Goal: Find specific page/section: Find specific page/section

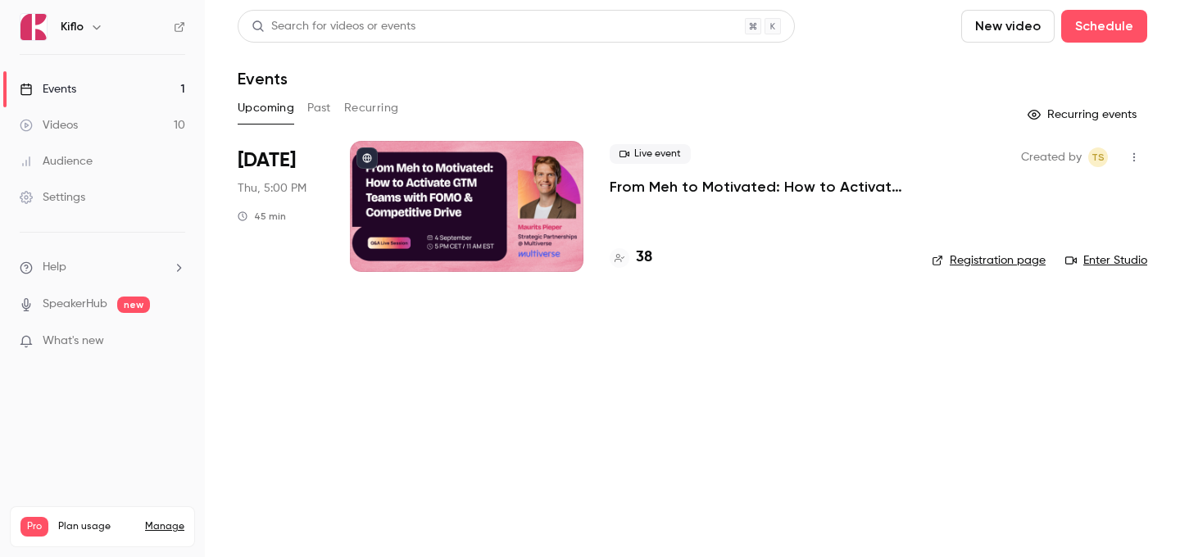
click at [186, 20] on nav "Kiflo Events 1 Videos 10 Audience Settings Help SpeakerHub new What's new Pro P…" at bounding box center [102, 278] width 205 height 557
click at [183, 23] on icon at bounding box center [179, 27] width 10 height 10
click at [627, 266] on div "38" at bounding box center [630, 258] width 43 height 22
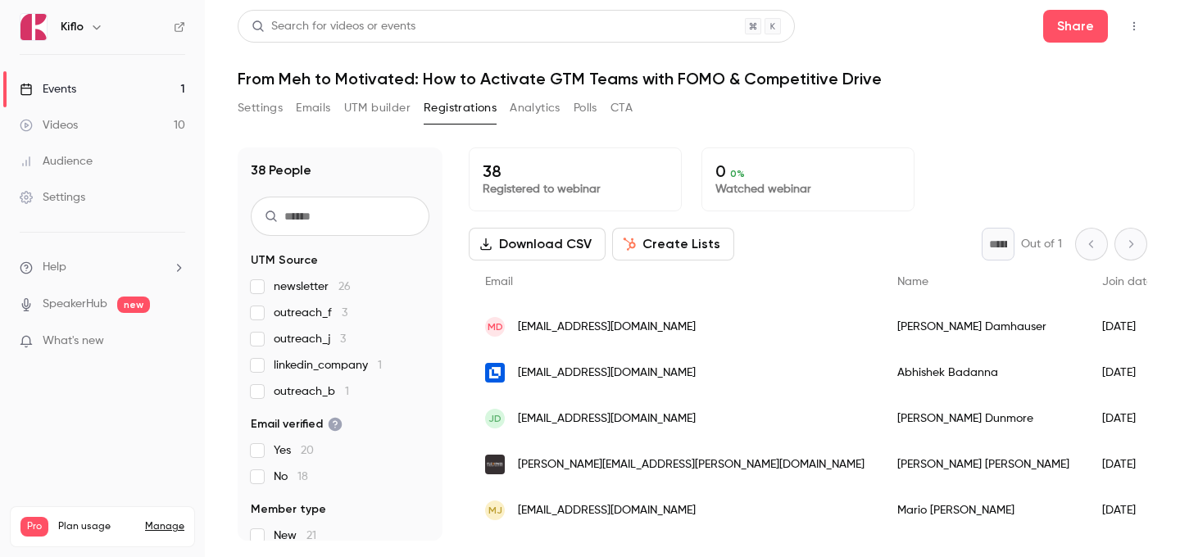
scroll to position [67, 0]
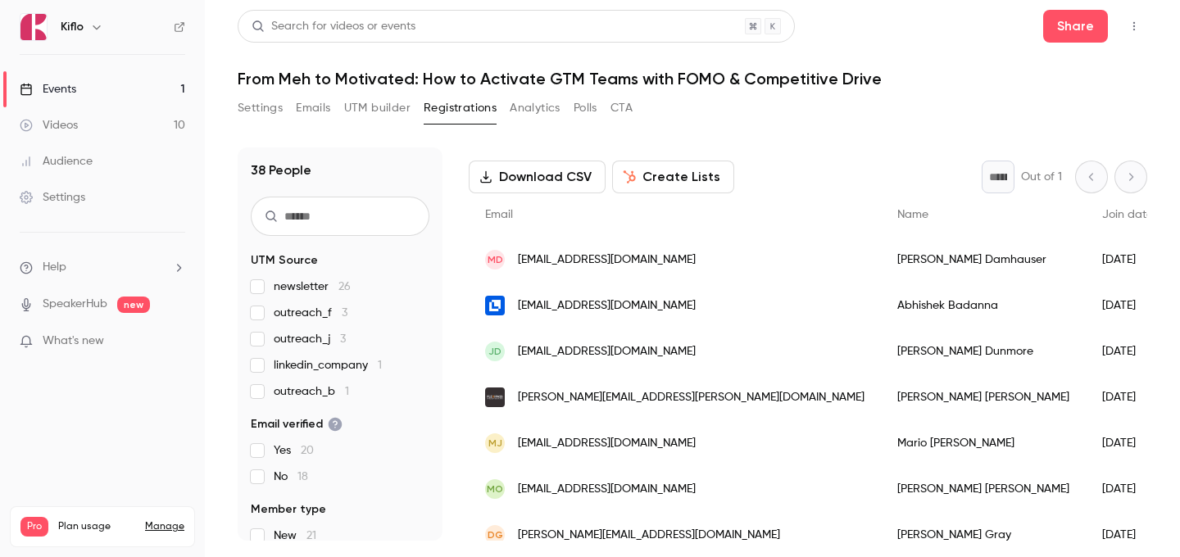
click at [145, 75] on link "Events 1" at bounding box center [102, 89] width 205 height 36
